Goal: Obtain resource: Obtain resource

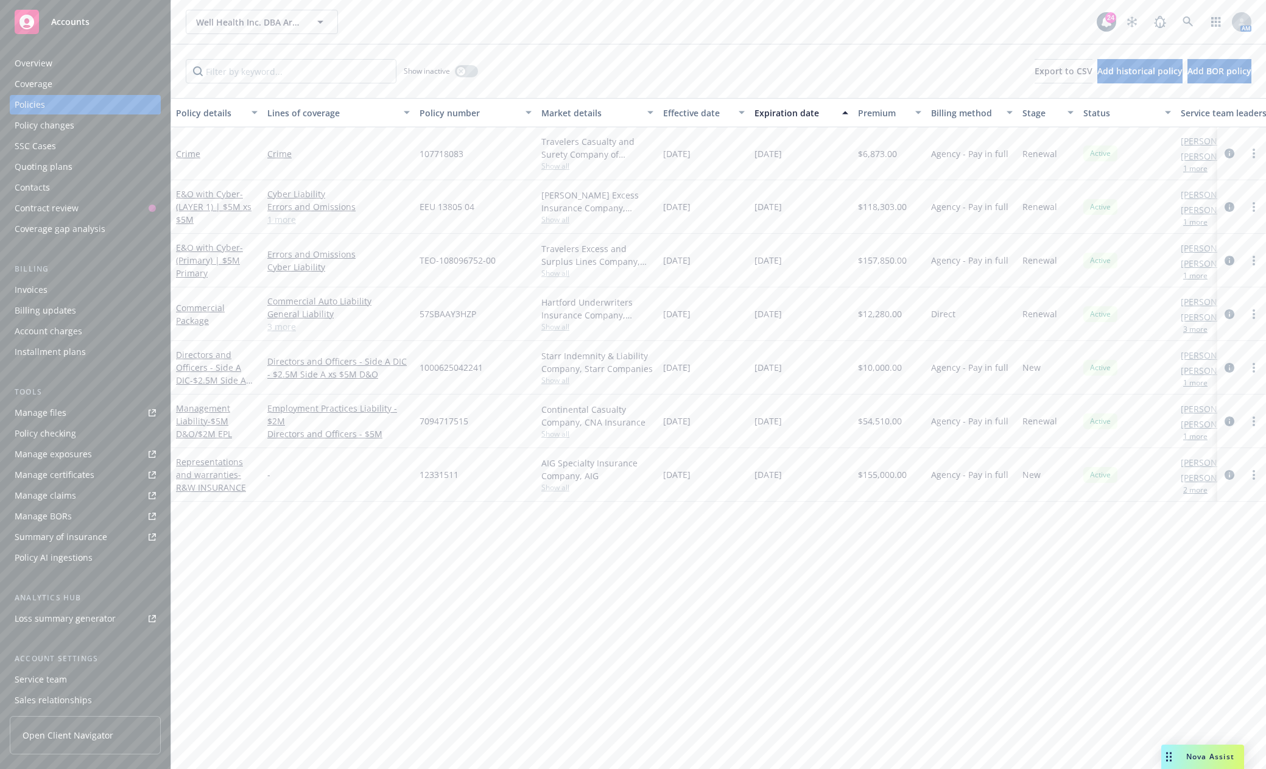
click at [52, 19] on span "Accounts" at bounding box center [70, 22] width 38 height 10
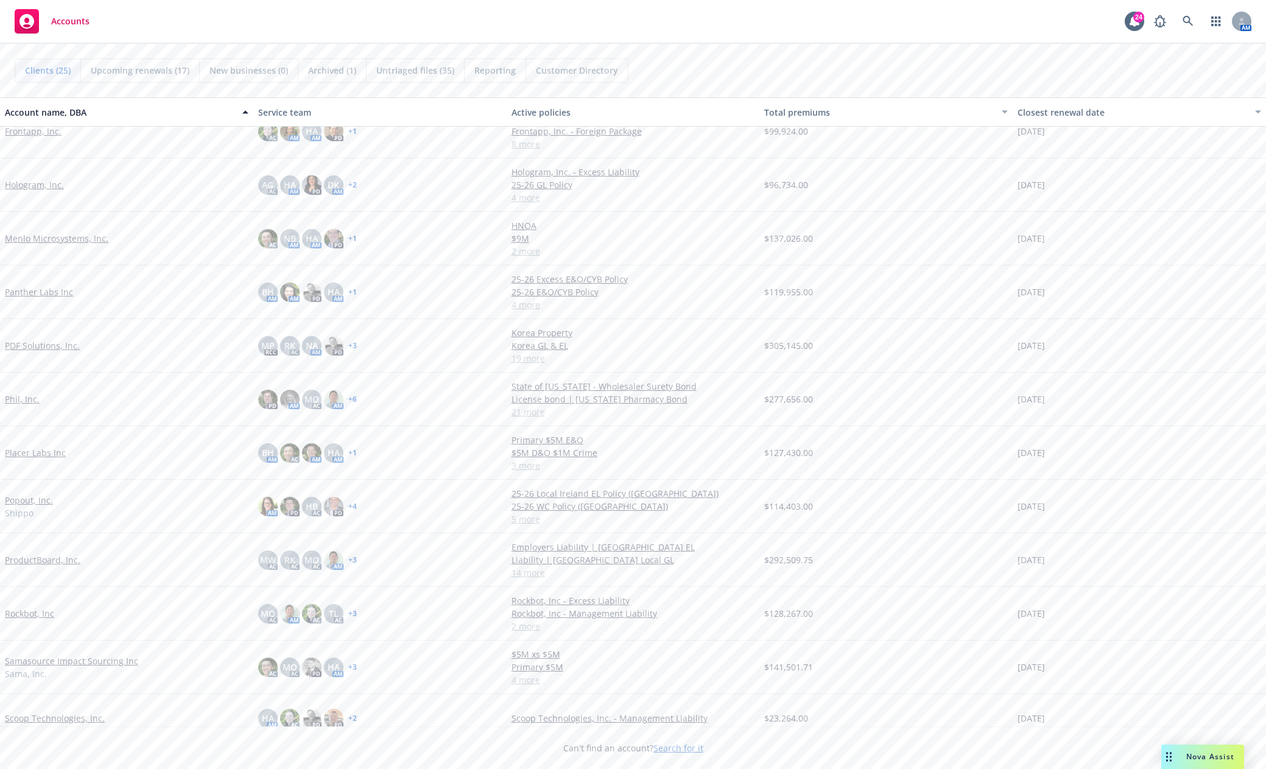
scroll to position [426, 0]
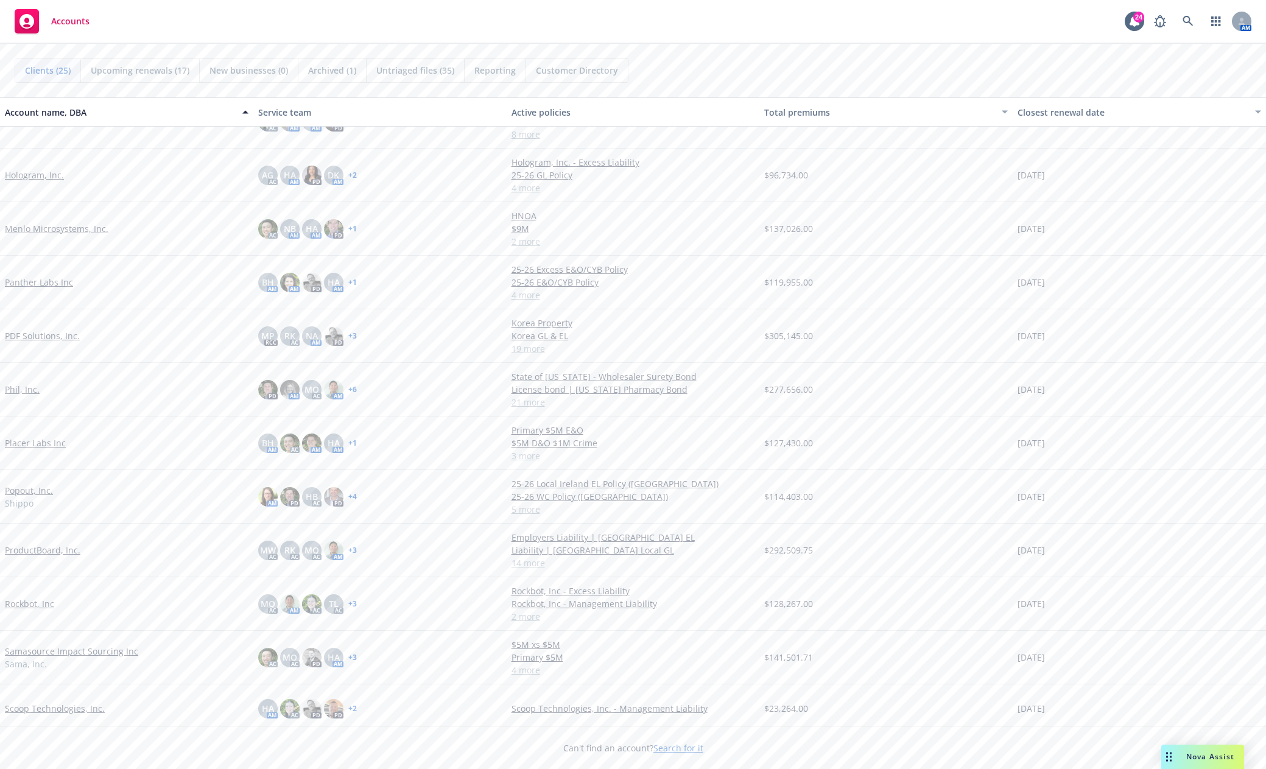
click at [37, 337] on link "PDF Solutions, Inc." at bounding box center [42, 335] width 75 height 13
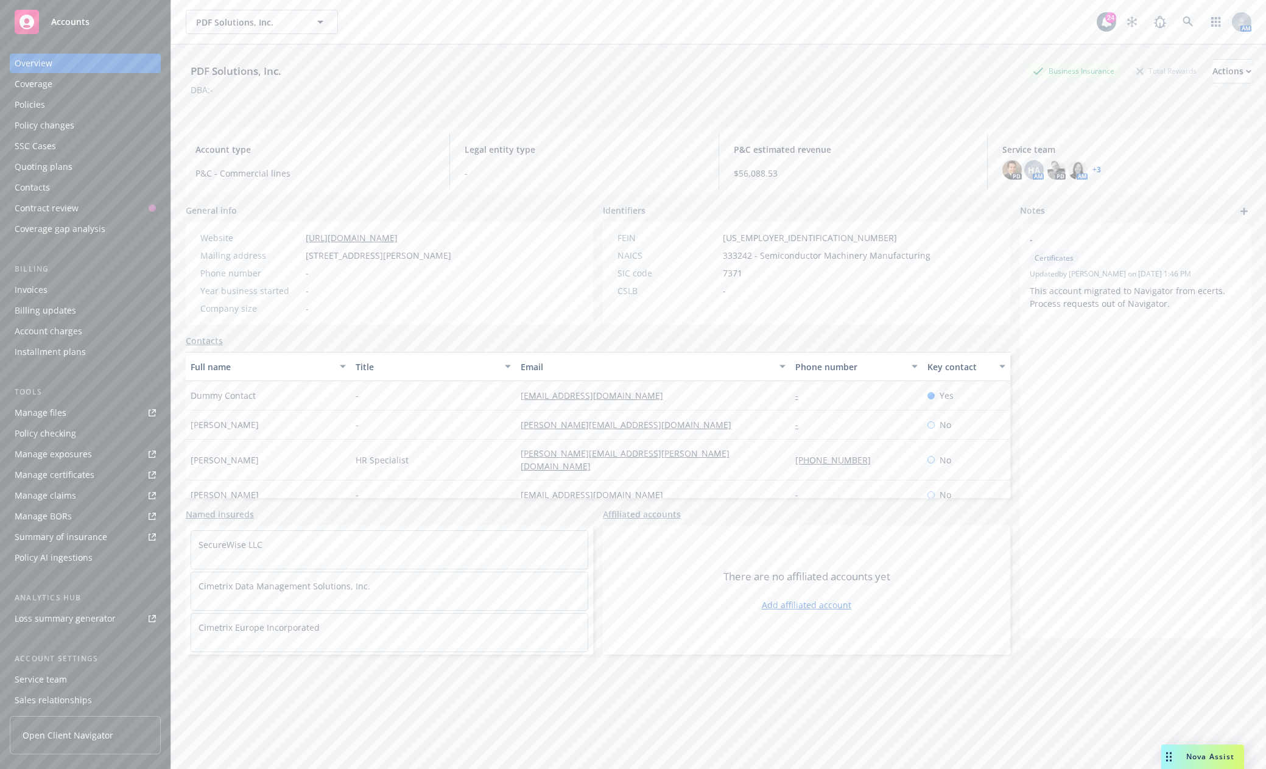
click at [89, 409] on link "Manage files" at bounding box center [85, 412] width 151 height 19
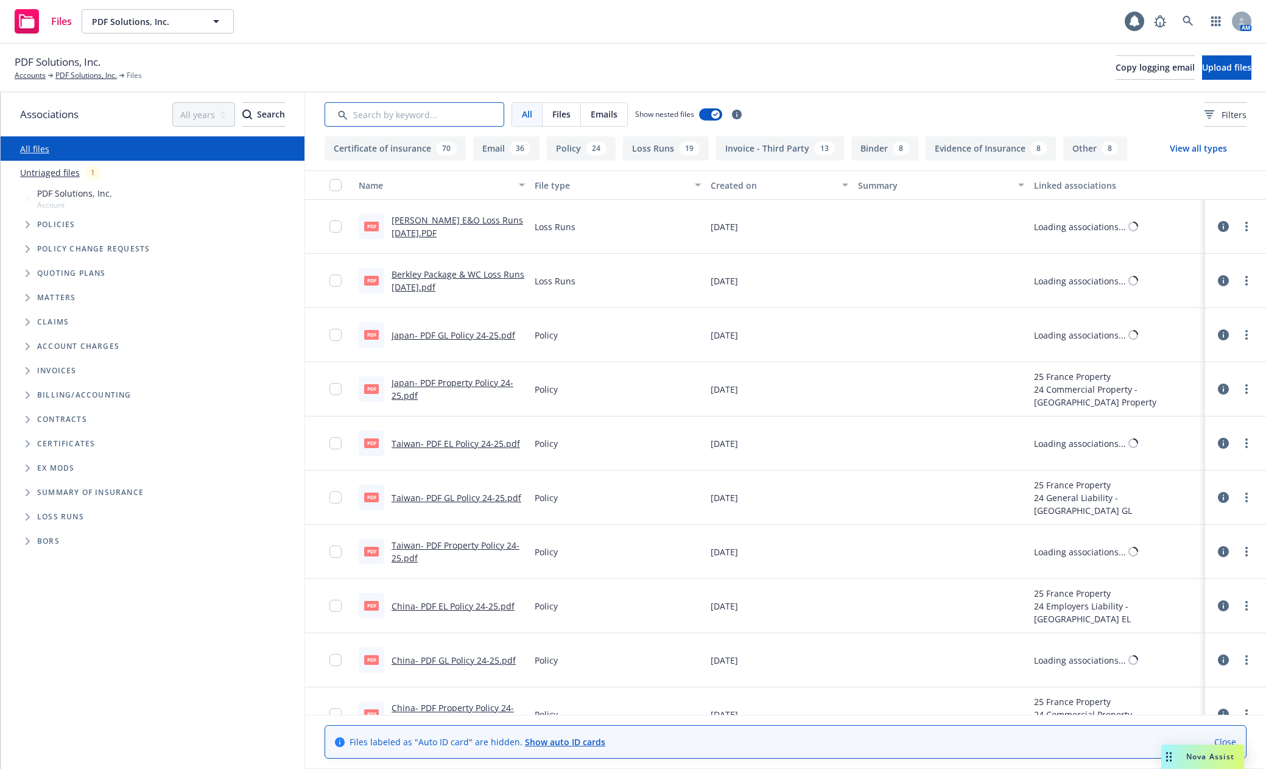
click at [376, 114] on input "Search by keyword..." at bounding box center [414, 114] width 180 height 24
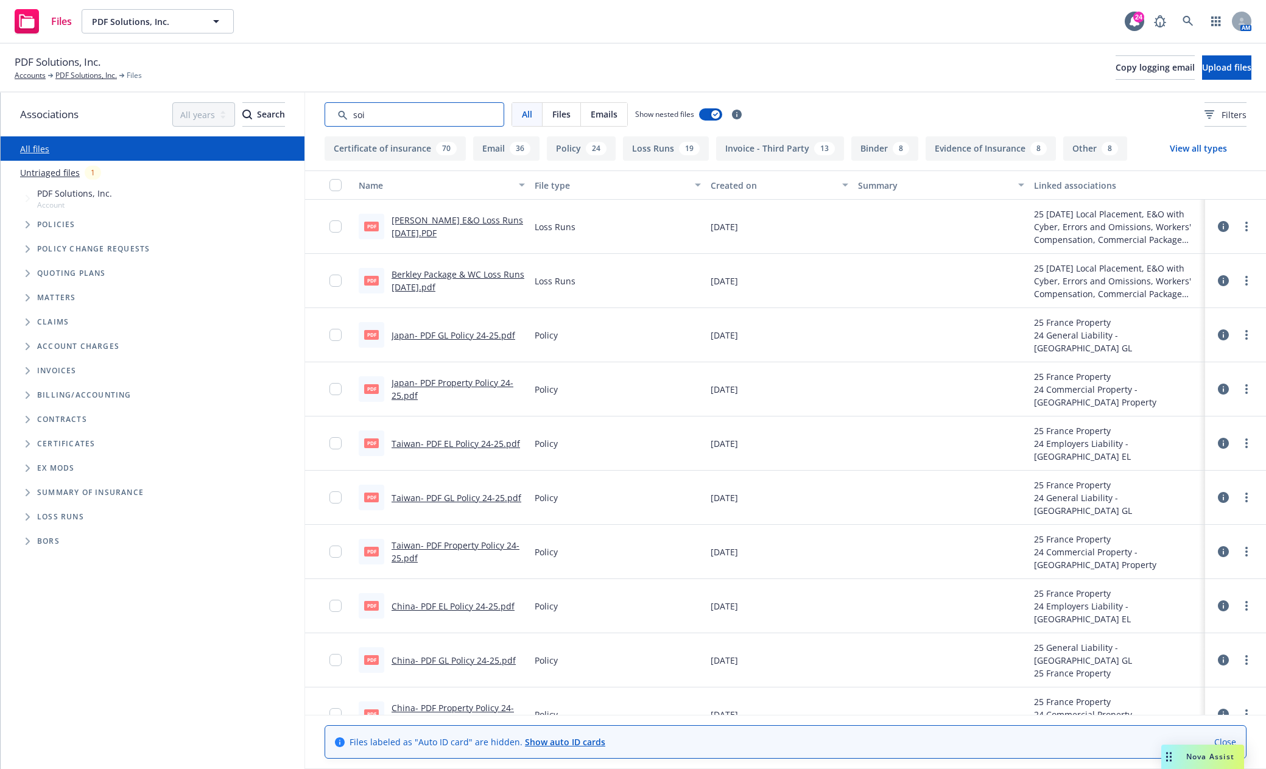
type input "soi"
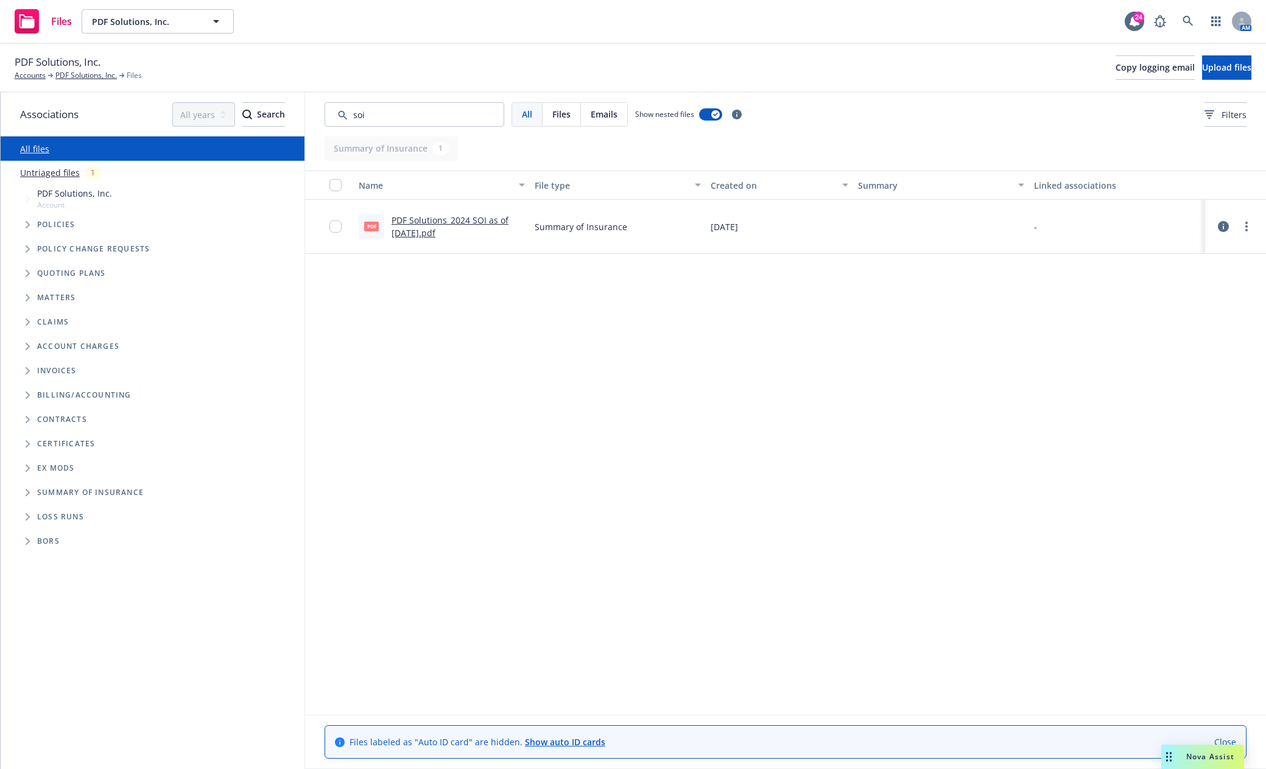
click at [460, 219] on link "PDF Solutions_2024 SOI as of 12.4.2024.pdf" at bounding box center [449, 226] width 117 height 24
click at [29, 225] on icon "Tree Example" at bounding box center [28, 224] width 4 height 7
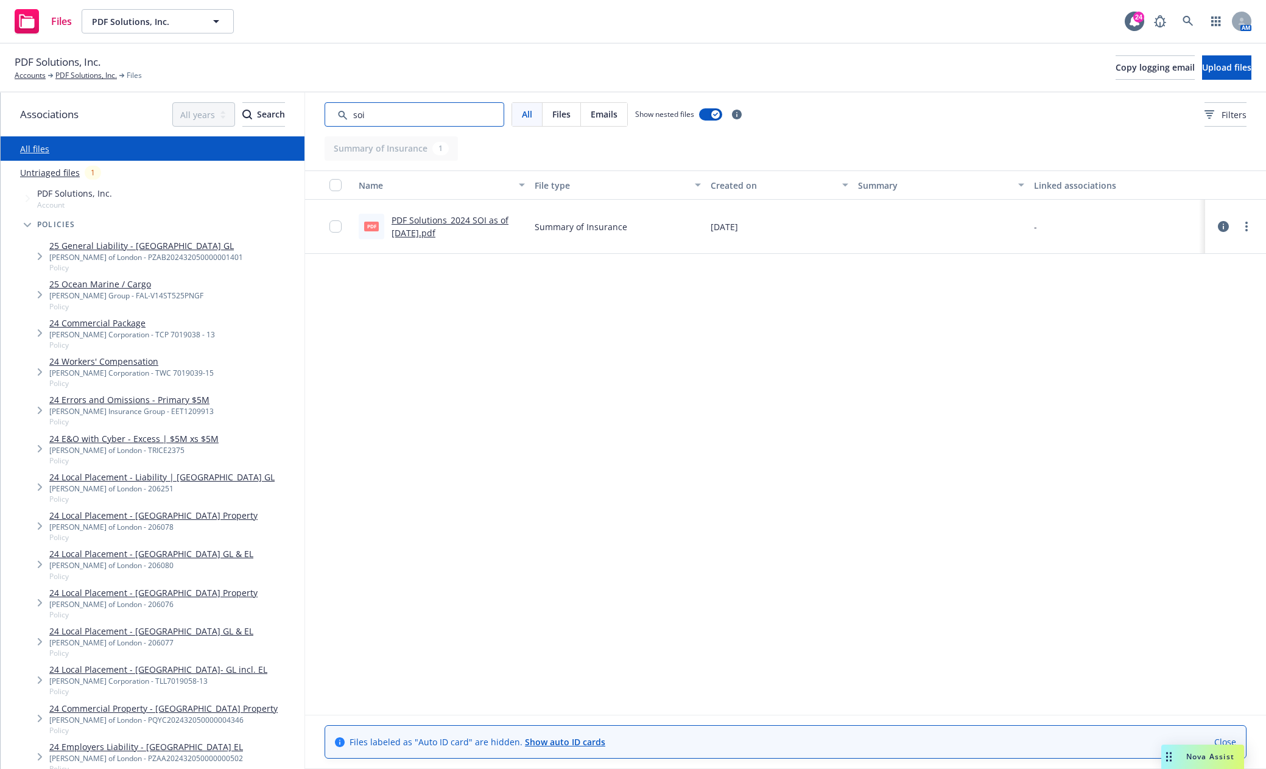
drag, startPoint x: 390, startPoint y: 114, endPoint x: 281, endPoint y: 121, distance: 108.6
click at [281, 121] on div "Associations All years 2027 2026 2025 2024 2023 2022 2021 2020 2019 2018 2017 2…" at bounding box center [633, 431] width 1265 height 676
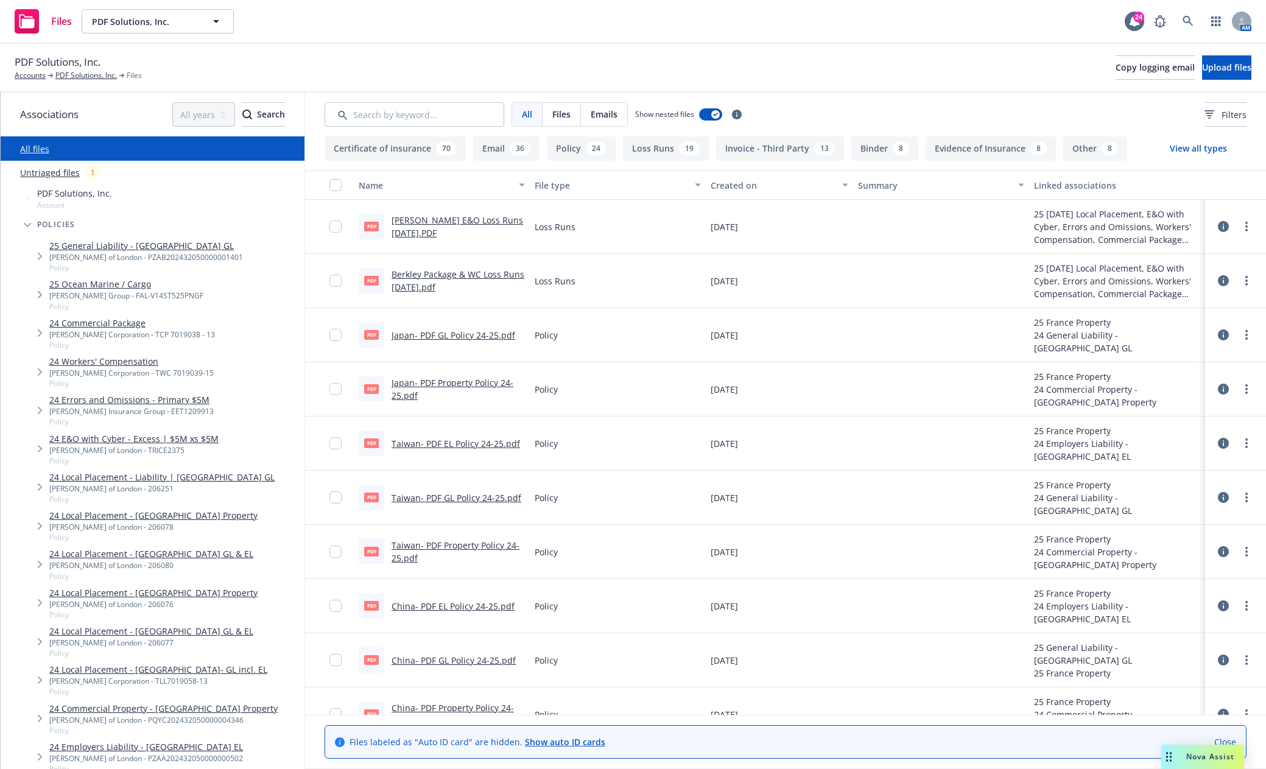
click at [167, 397] on link "24 Errors and Omissions - Primary $5M" at bounding box center [131, 399] width 164 height 13
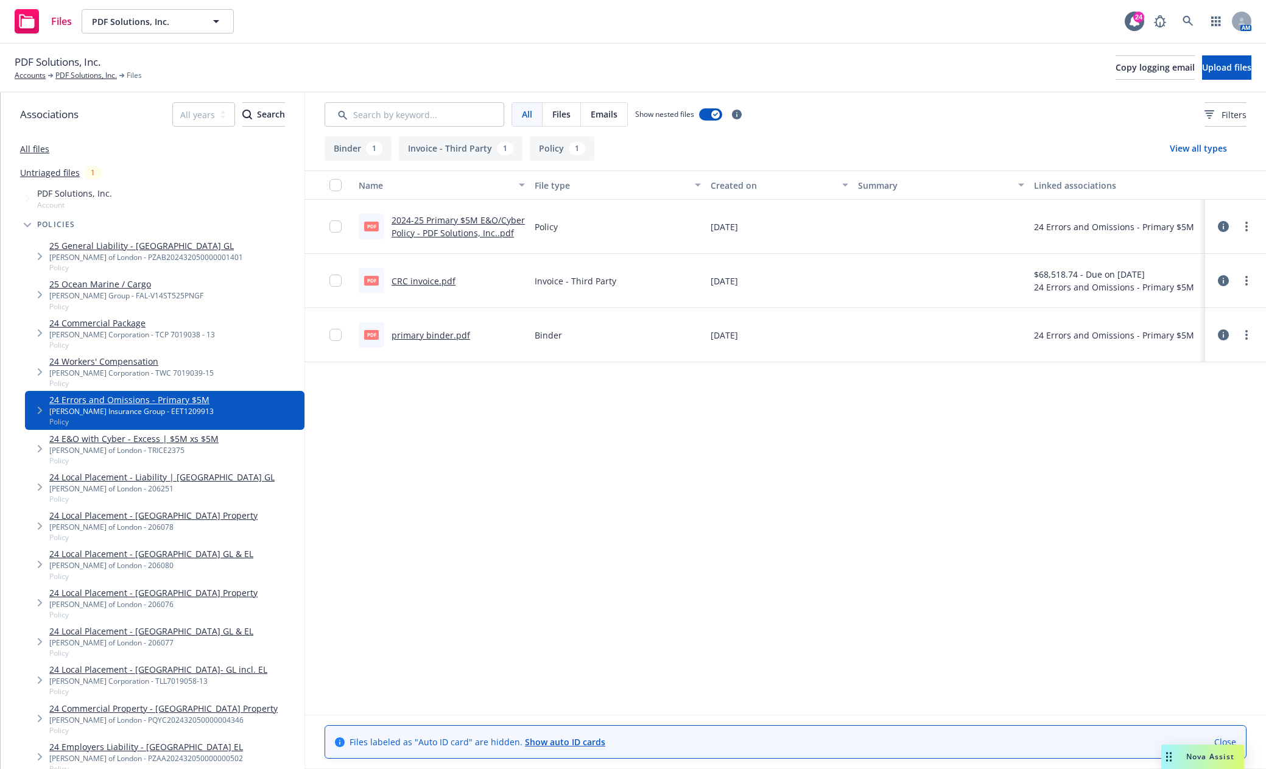
click at [473, 231] on link "2024-25 Primary $5M E&O/Cyber Policy - PDF Solutions, Inc..pdf" at bounding box center [457, 226] width 133 height 24
